Goal: Task Accomplishment & Management: Manage account settings

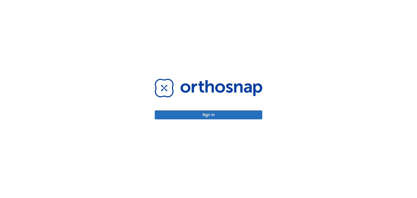
click at [218, 113] on button "Sign in" at bounding box center [208, 114] width 107 height 9
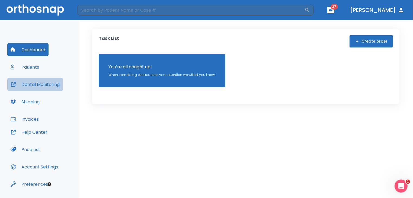
click at [40, 85] on button "Dental Monitoring" at bounding box center [35, 84] width 56 height 13
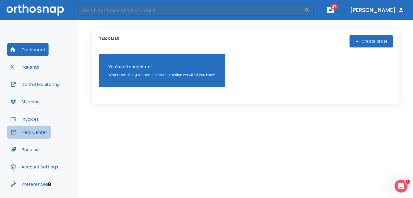
click at [36, 127] on button "Help Center" at bounding box center [28, 132] width 43 height 13
click at [34, 120] on button "Invoices" at bounding box center [24, 119] width 35 height 13
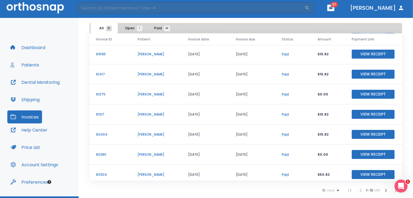
scroll to position [61, 0]
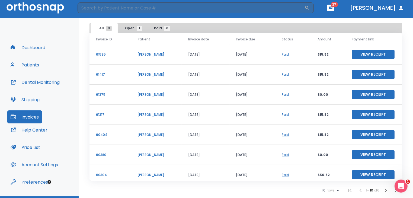
click at [284, 114] on link "Paid" at bounding box center [285, 114] width 7 height 5
